Goal: Information Seeking & Learning: Learn about a topic

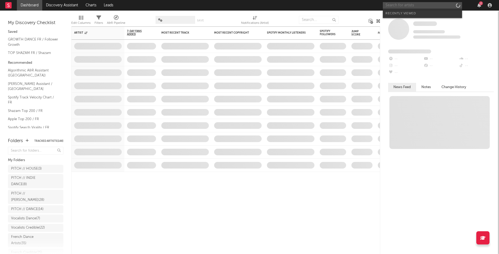
click at [410, 4] on input "text" at bounding box center [422, 5] width 79 height 7
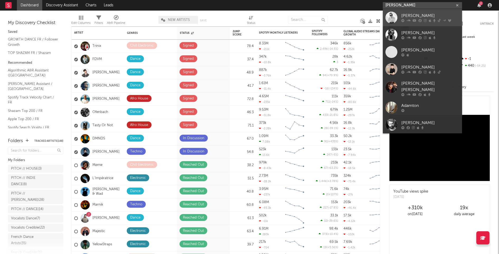
type input "[PERSON_NAME]"
click at [417, 15] on div "[PERSON_NAME]" at bounding box center [431, 16] width 58 height 6
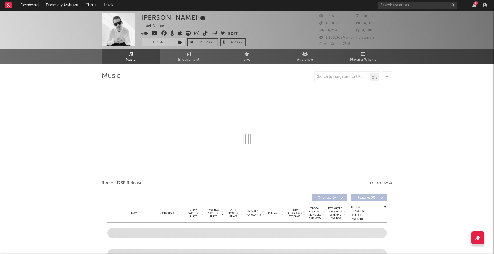
select select "6m"
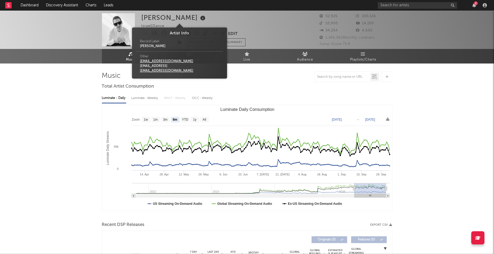
click at [199, 18] on icon at bounding box center [203, 18] width 8 height 7
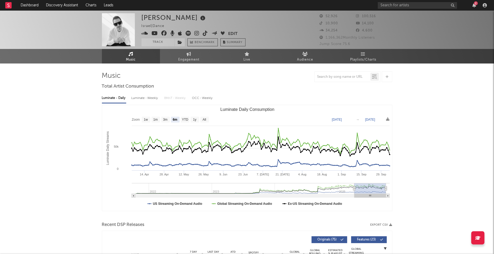
click at [412, 1] on div "2" at bounding box center [433, 5] width 111 height 11
click at [407, 5] on input "text" at bounding box center [417, 5] width 79 height 7
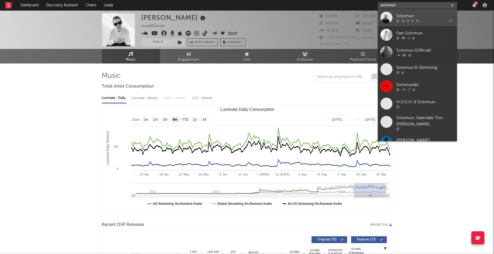
type input "solomun"
click at [400, 15] on div "Solomun" at bounding box center [426, 16] width 58 height 6
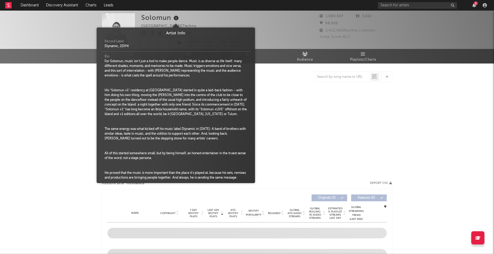
click at [175, 18] on icon at bounding box center [177, 18] width 8 height 7
select select "6m"
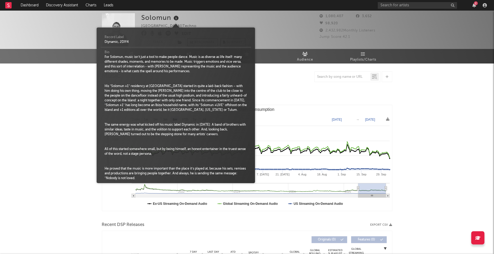
scroll to position [10, 0]
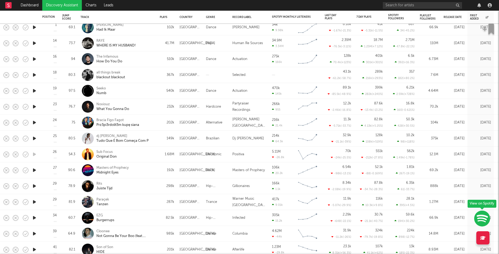
click at [34, 77] on icon "button" at bounding box center [35, 75] width 6 height 7
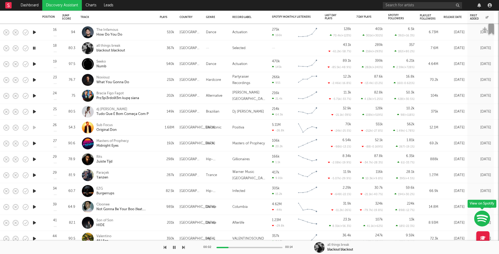
click at [35, 64] on icon "button" at bounding box center [35, 64] width 6 height 7
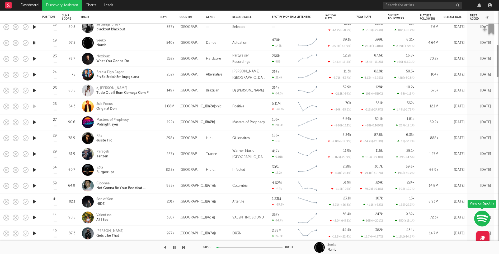
click at [35, 59] on icon "button" at bounding box center [35, 58] width 6 height 7
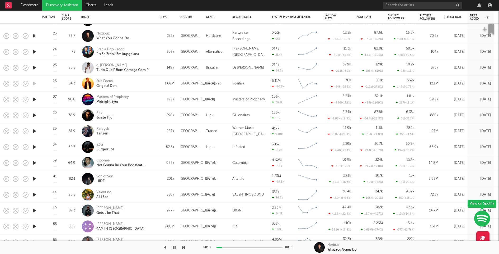
click at [34, 99] on icon "button" at bounding box center [35, 99] width 6 height 7
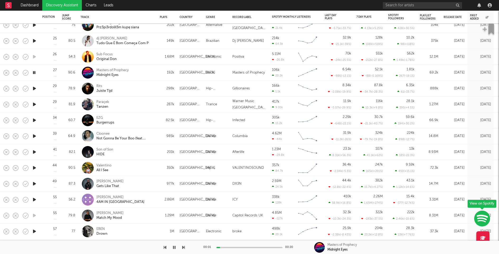
click at [35, 88] on icon "button" at bounding box center [35, 88] width 6 height 7
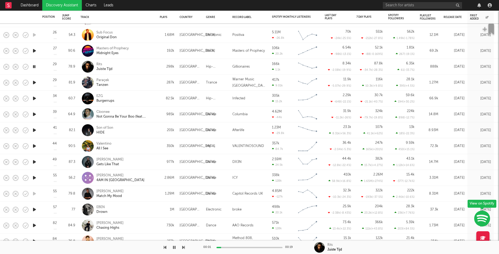
click at [34, 82] on icon "button" at bounding box center [35, 82] width 6 height 7
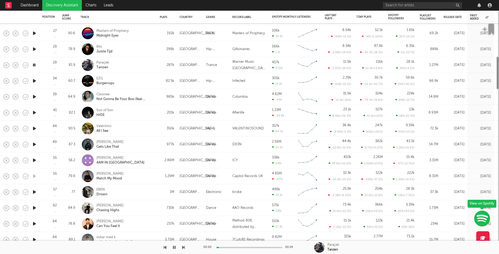
click at [34, 81] on icon "button" at bounding box center [35, 80] width 6 height 7
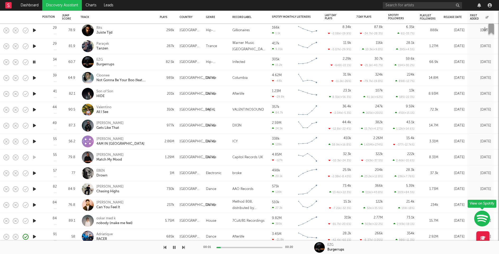
click at [34, 78] on icon "button" at bounding box center [35, 78] width 6 height 7
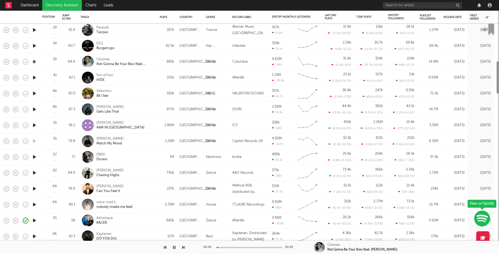
click at [34, 78] on icon "button" at bounding box center [35, 77] width 6 height 7
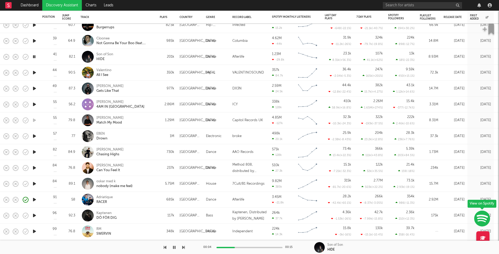
click at [34, 72] on icon "button" at bounding box center [35, 72] width 6 height 7
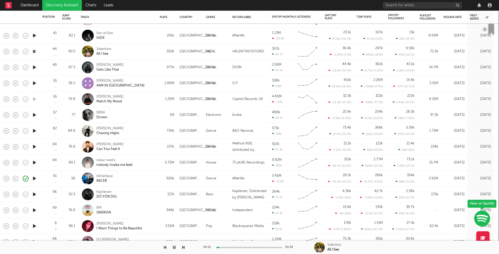
click at [35, 68] on icon "button" at bounding box center [35, 67] width 6 height 7
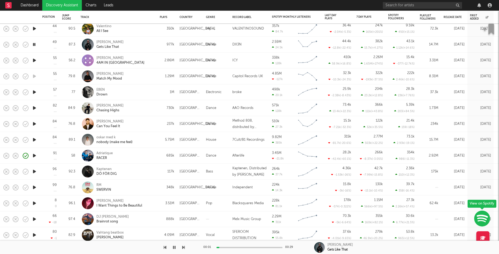
click at [35, 60] on icon "button" at bounding box center [35, 60] width 6 height 7
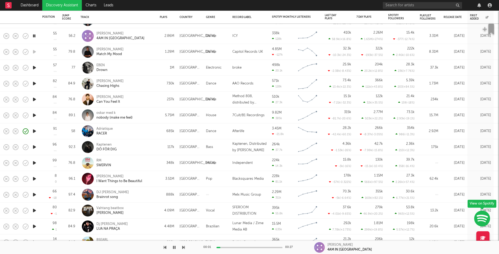
click at [34, 67] on icon "button" at bounding box center [35, 67] width 6 height 7
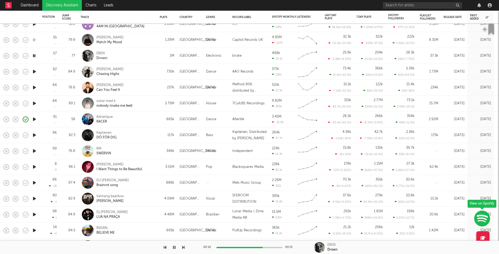
click at [34, 72] on icon "button" at bounding box center [35, 71] width 6 height 7
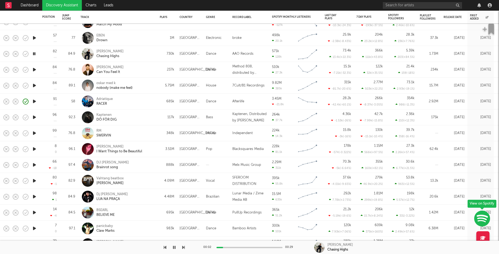
click at [35, 71] on icon "button" at bounding box center [35, 69] width 6 height 7
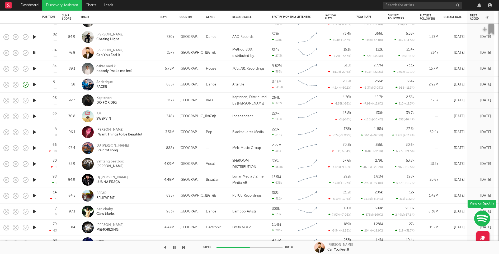
click at [34, 69] on icon "button" at bounding box center [35, 68] width 6 height 7
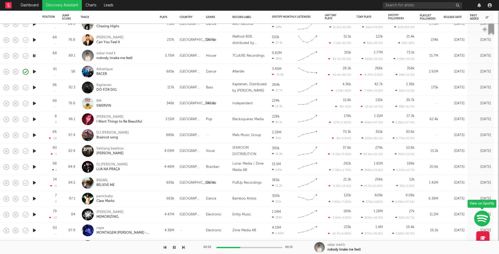
click at [34, 86] on icon "button" at bounding box center [35, 87] width 6 height 7
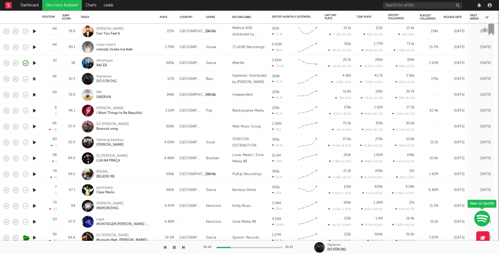
click at [34, 94] on icon "button" at bounding box center [35, 94] width 6 height 7
click at [35, 110] on icon "button" at bounding box center [35, 110] width 6 height 7
